Goal: Find specific page/section: Find specific page/section

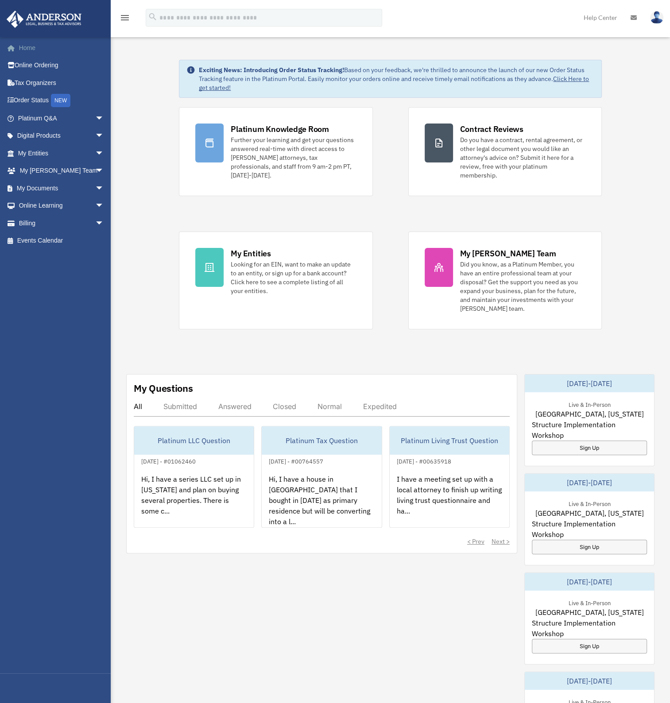
drag, startPoint x: 61, startPoint y: 46, endPoint x: 77, endPoint y: 43, distance: 16.2
click at [61, 46] on link "Home" at bounding box center [61, 48] width 111 height 18
click at [34, 154] on link "My Entities arrow_drop_down" at bounding box center [61, 153] width 111 height 18
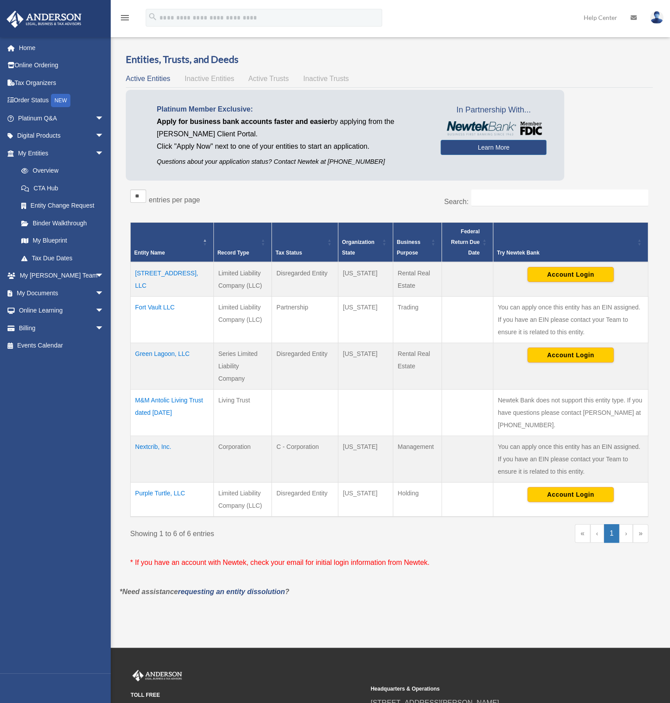
click at [174, 303] on td "Fort Vault LLC" at bounding box center [172, 319] width 83 height 46
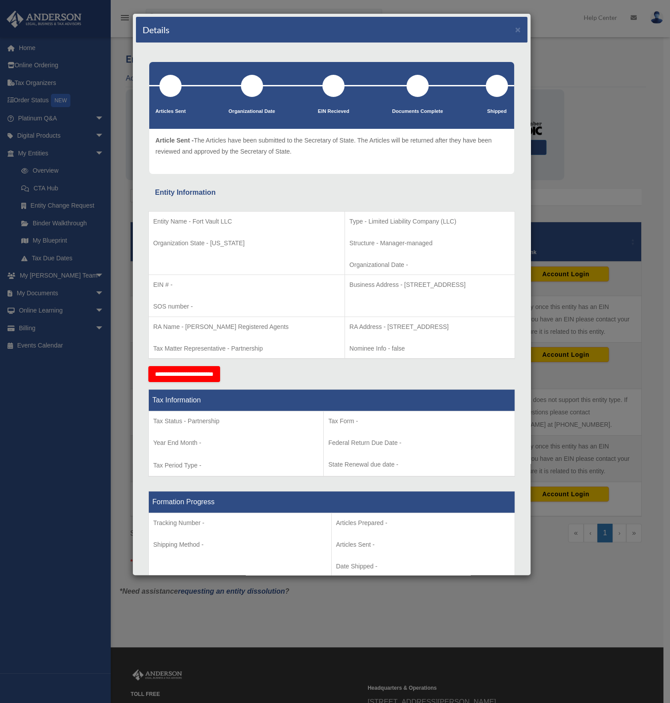
click at [630, 185] on div "Details × Articles Sent Organizational Date" at bounding box center [335, 351] width 670 height 703
